Goal: Information Seeking & Learning: Learn about a topic

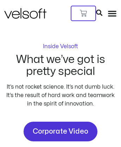
click at [21, 8] on img at bounding box center [25, 13] width 42 height 11
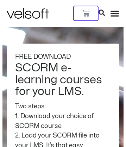
scroll to position [2419, 0]
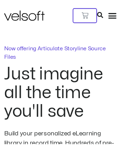
scroll to position [192, 0]
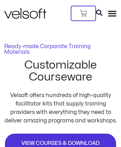
scroll to position [2997, 0]
